Goal: Task Accomplishment & Management: Complete application form

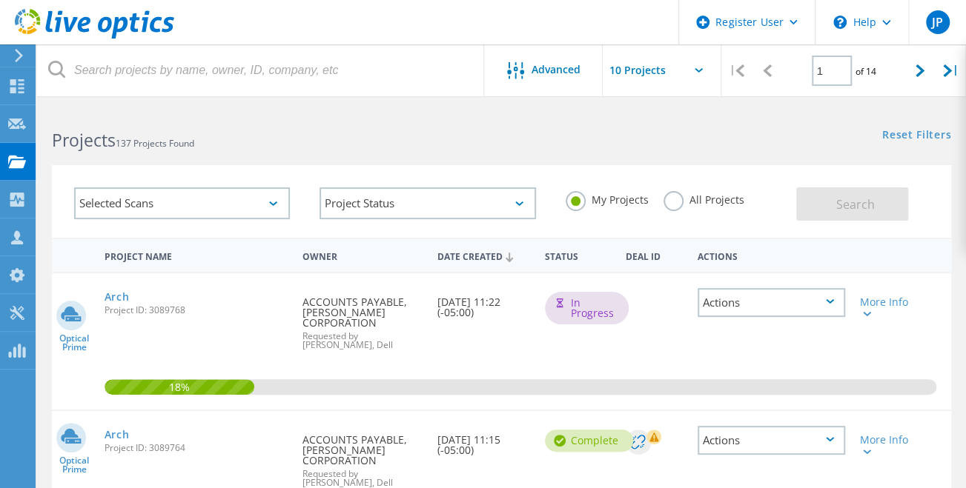
click at [13, 50] on icon at bounding box center [18, 55] width 11 height 13
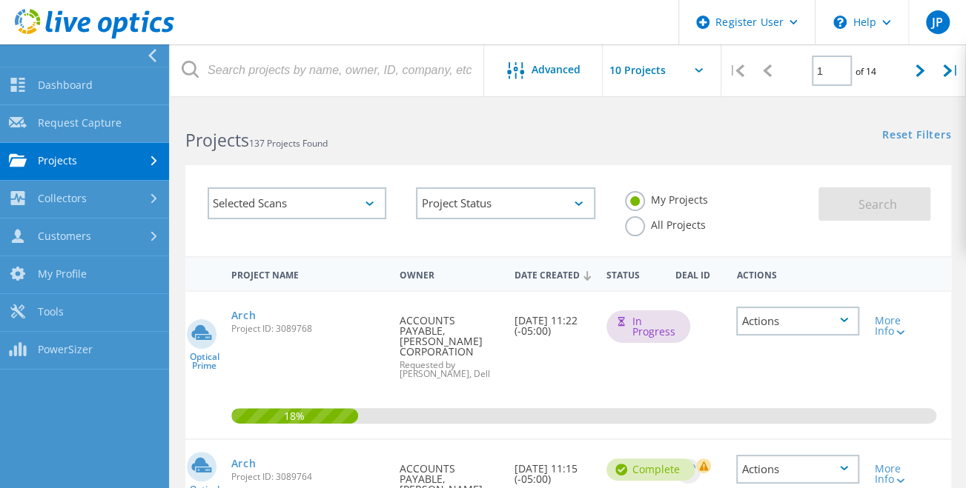
drag, startPoint x: 150, startPoint y: 56, endPoint x: 179, endPoint y: 67, distance: 31.9
click at [150, 56] on use at bounding box center [152, 55] width 8 height 13
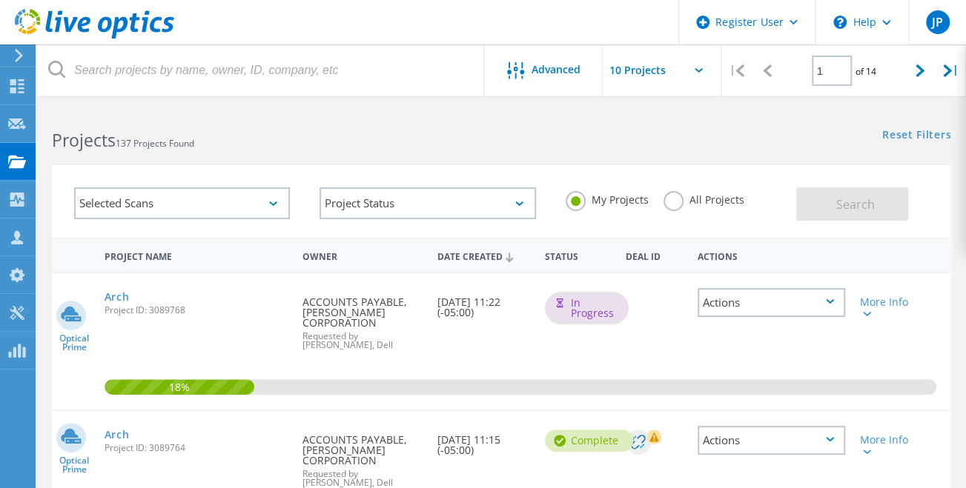
click at [21, 54] on use at bounding box center [19, 55] width 8 height 13
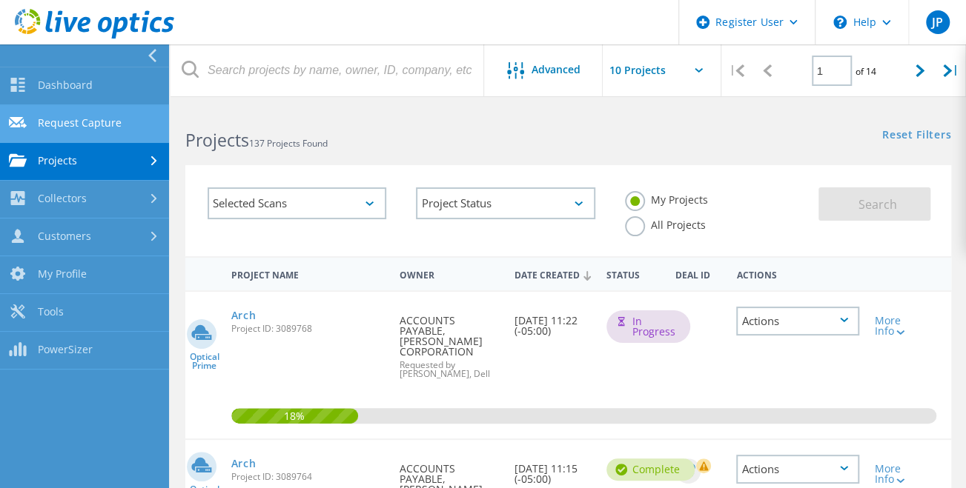
click at [90, 118] on link "Request Capture" at bounding box center [84, 124] width 169 height 38
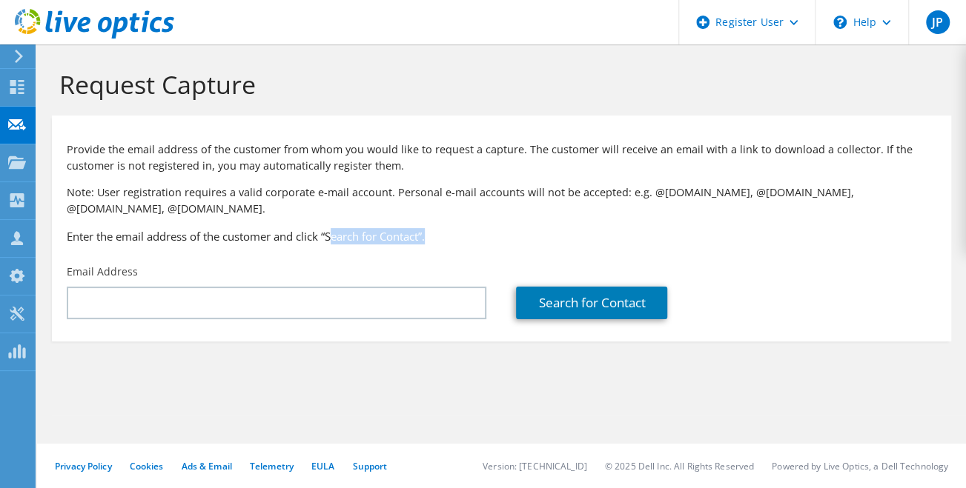
drag, startPoint x: 439, startPoint y: 226, endPoint x: 328, endPoint y: 217, distance: 112.3
click at [331, 228] on h3 "Enter the email address of the customer and click “Search for Contact”." at bounding box center [501, 236] width 869 height 16
click at [301, 230] on div "Provide the email address of the customer from whom you would like to request a…" at bounding box center [501, 190] width 899 height 134
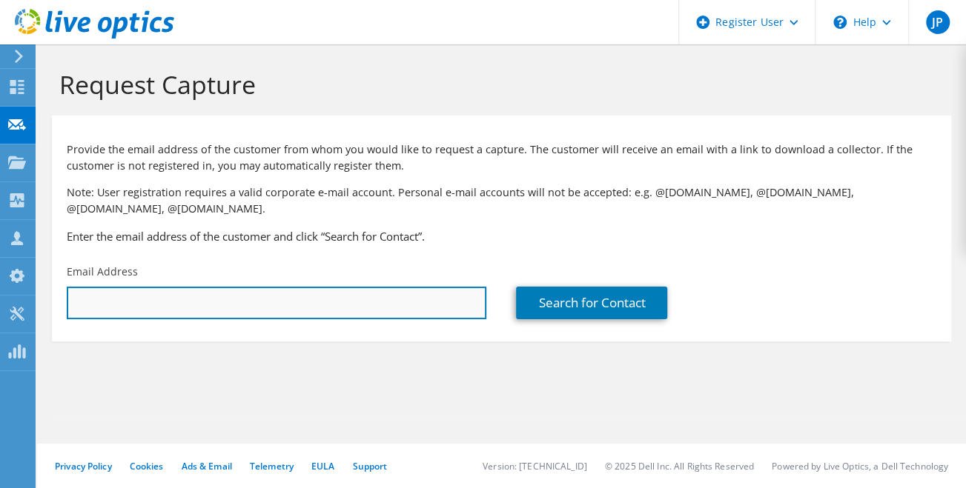
click at [410, 290] on input "text" at bounding box center [276, 303] width 419 height 33
type input "[EMAIL_ADDRESS][DOMAIN_NAME]"
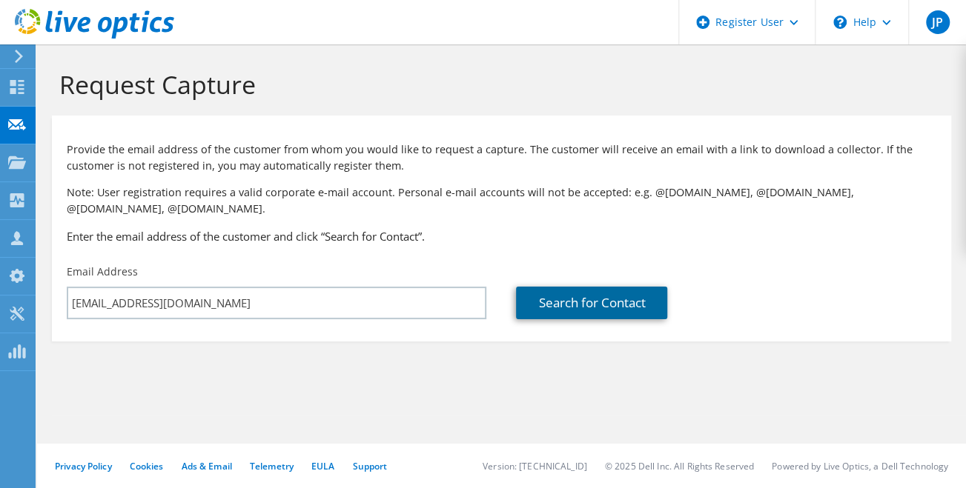
click at [617, 292] on link "Search for Contact" at bounding box center [591, 303] width 151 height 33
type input "PAYCHEX, INC"
type input "[PERSON_NAME]"
type input "[GEOGRAPHIC_DATA]"
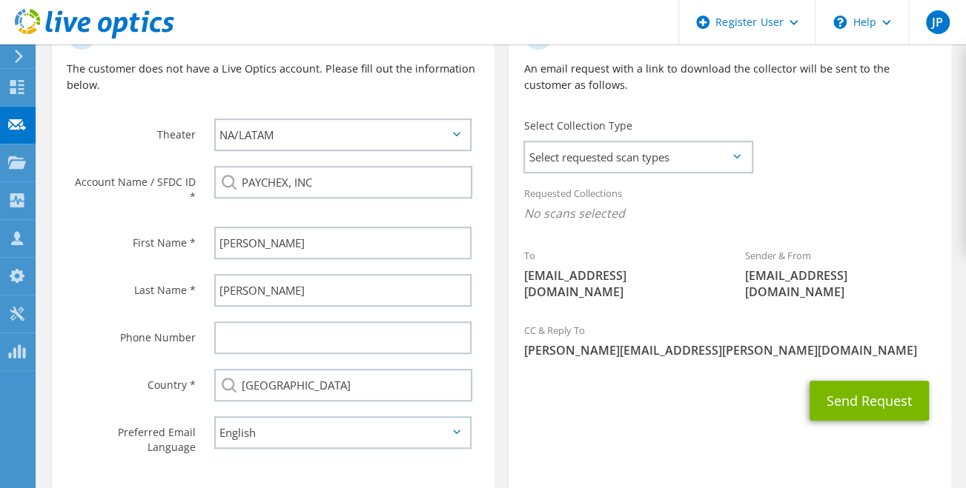
scroll to position [371, 0]
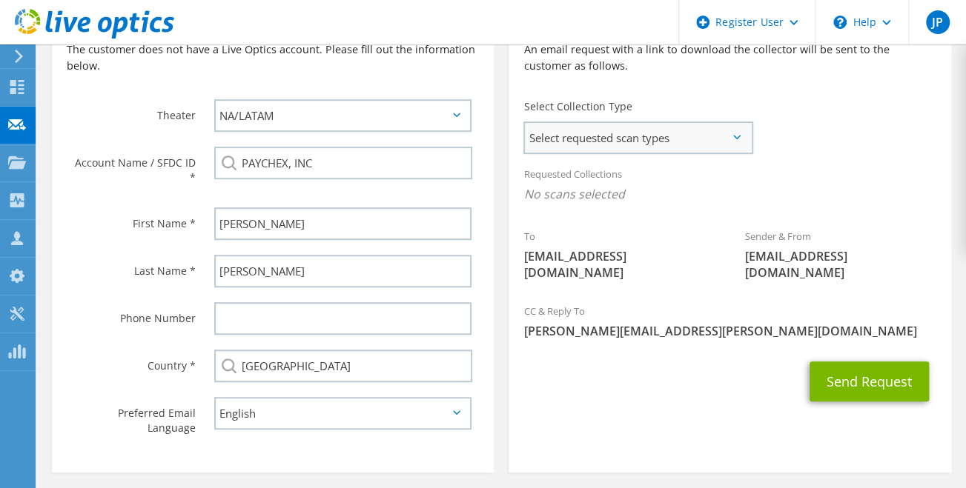
click at [730, 123] on span "Select requested scan types" at bounding box center [638, 138] width 226 height 30
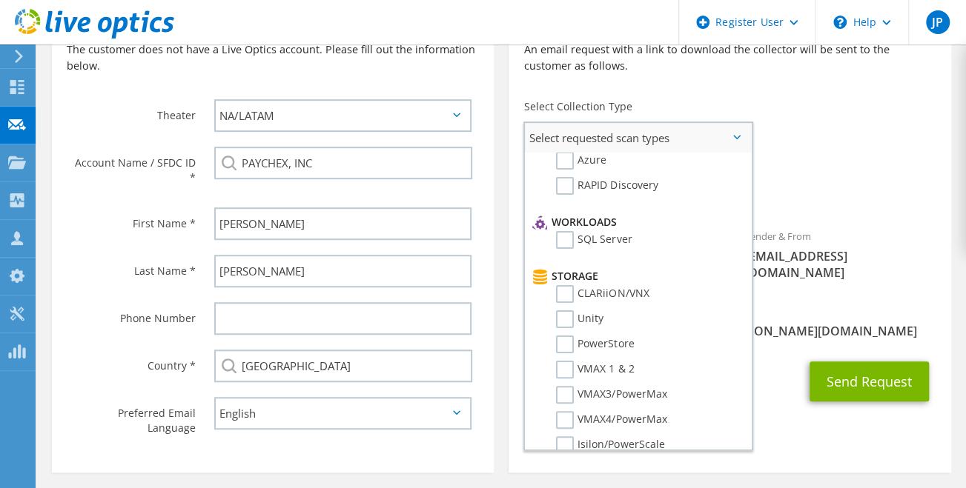
scroll to position [0, 0]
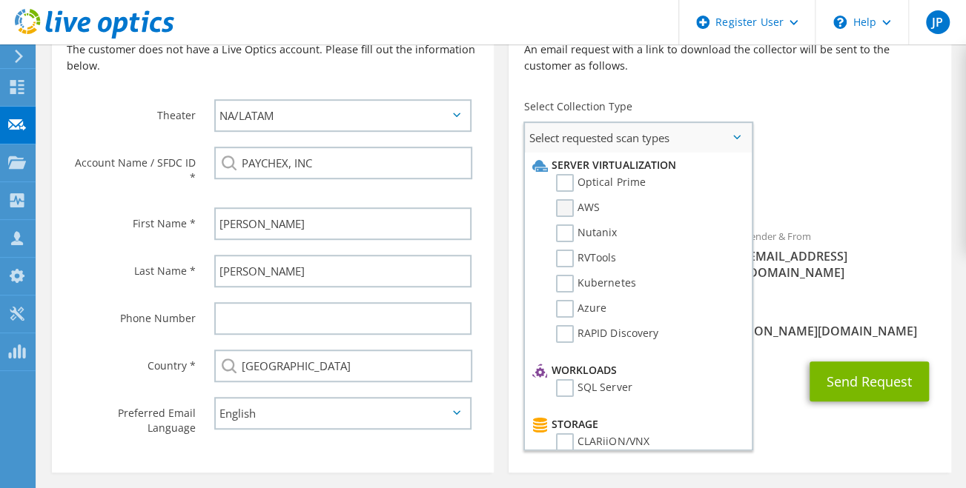
click at [571, 199] on label "AWS" at bounding box center [578, 208] width 44 height 18
click at [0, 0] on input "AWS" at bounding box center [0, 0] width 0 height 0
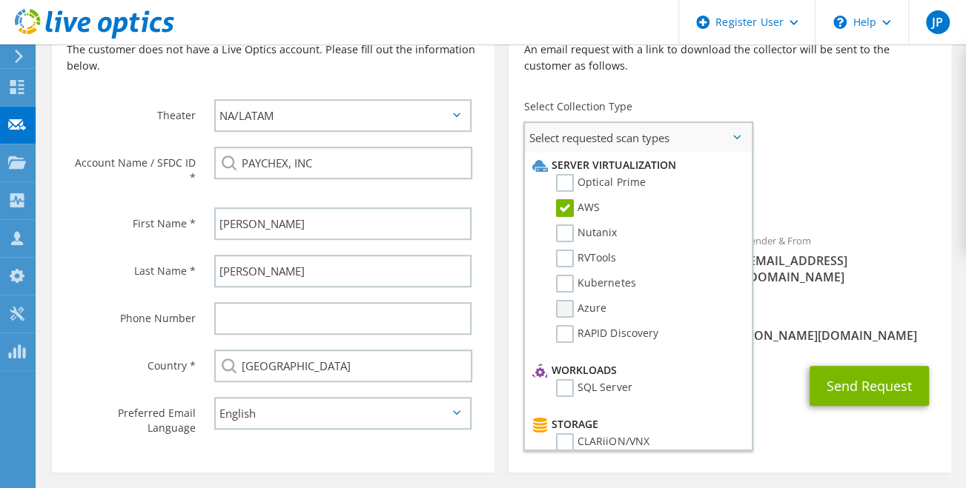
click at [578, 300] on label "Azure" at bounding box center [581, 309] width 50 height 18
click at [0, 0] on input "Azure" at bounding box center [0, 0] width 0 height 0
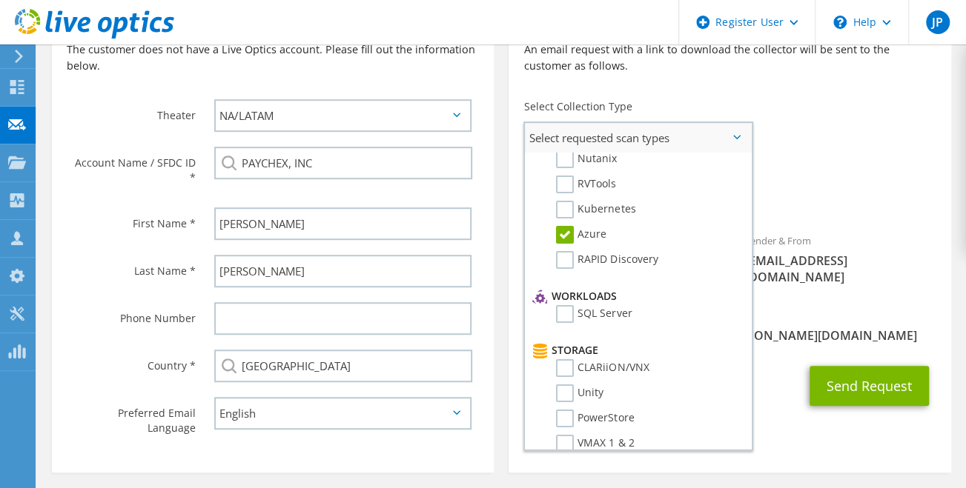
click at [572, 226] on label "Azure" at bounding box center [581, 235] width 50 height 18
click at [0, 0] on input "Azure" at bounding box center [0, 0] width 0 height 0
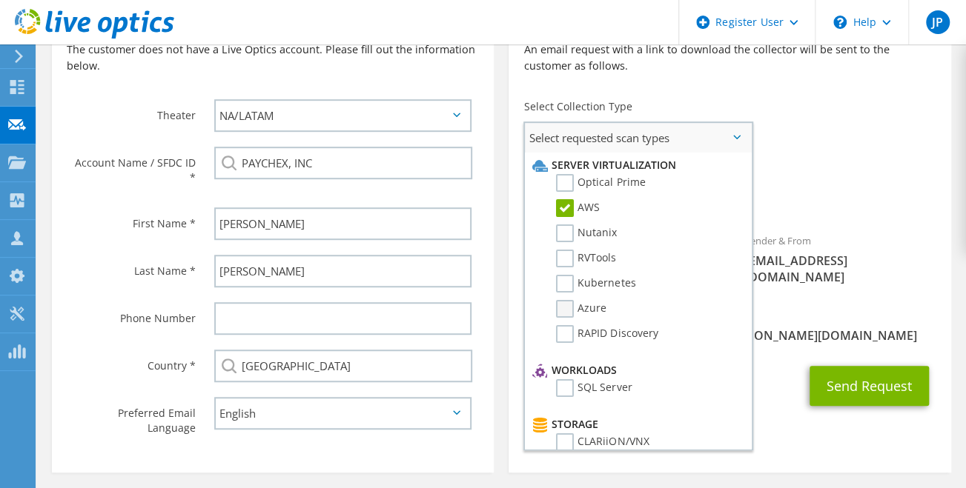
click at [582, 300] on label "Azure" at bounding box center [581, 309] width 50 height 18
click at [0, 0] on input "Azure" at bounding box center [0, 0] width 0 height 0
click at [566, 300] on label "Azure" at bounding box center [581, 309] width 50 height 18
click at [0, 0] on input "Azure" at bounding box center [0, 0] width 0 height 0
click at [564, 300] on label "Azure" at bounding box center [581, 309] width 50 height 18
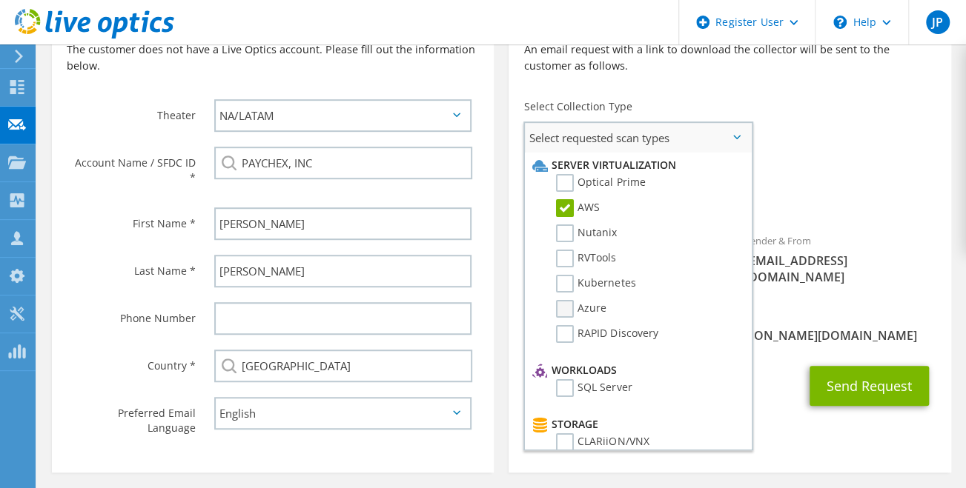
click at [0, 0] on input "Azure" at bounding box center [0, 0] width 0 height 0
click at [566, 300] on label "Azure" at bounding box center [581, 309] width 50 height 18
click at [0, 0] on input "Azure" at bounding box center [0, 0] width 0 height 0
drag, startPoint x: 738, startPoint y: 119, endPoint x: 752, endPoint y: 127, distance: 16.7
click at [738, 135] on icon at bounding box center [736, 137] width 7 height 4
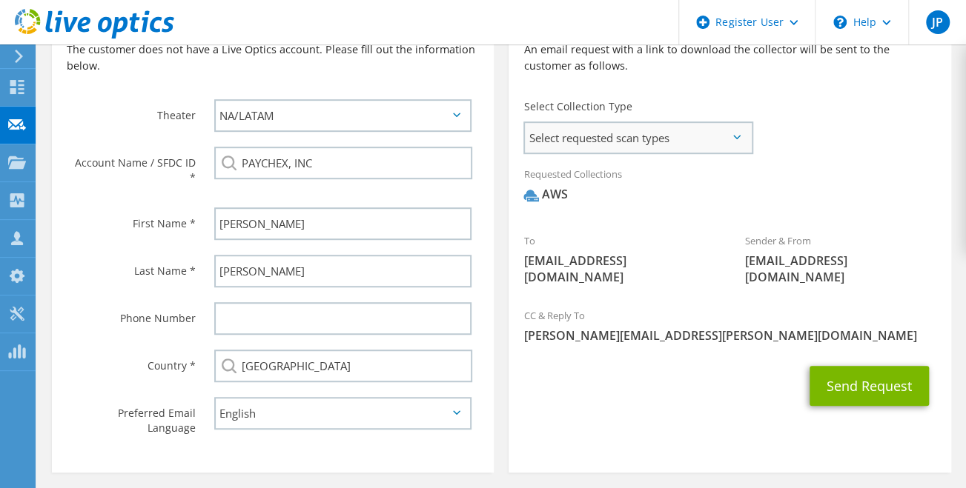
click at [746, 123] on span "Select requested scan types" at bounding box center [638, 138] width 226 height 30
